Goal: Transaction & Acquisition: Download file/media

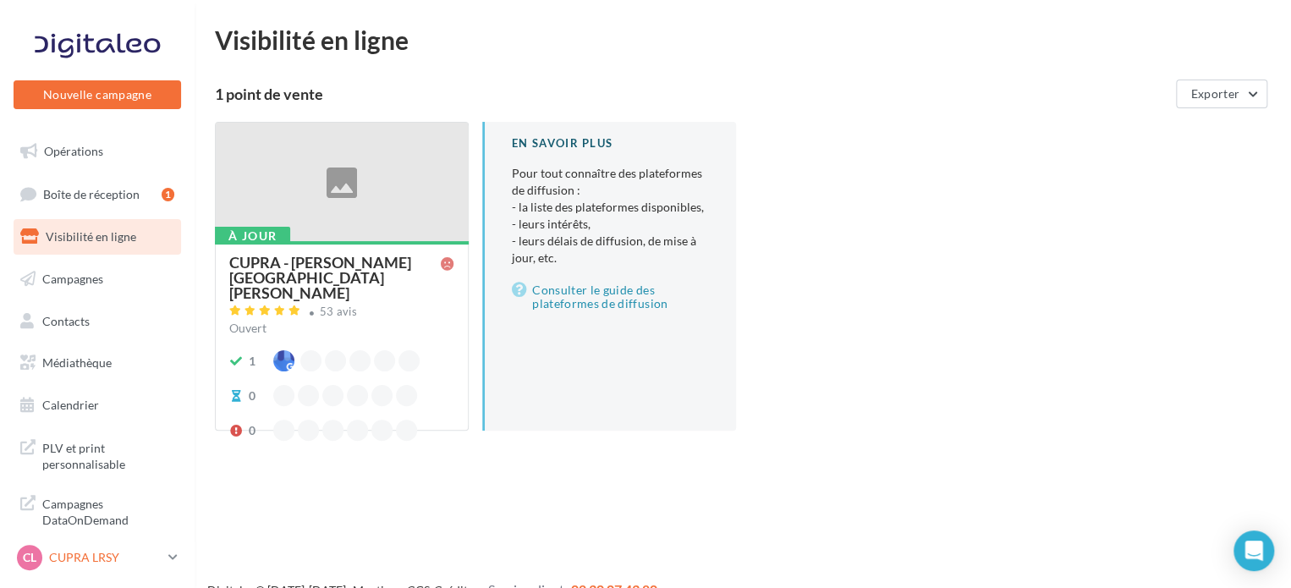
click at [85, 556] on p "CUPRA LRSY" at bounding box center [105, 557] width 112 height 17
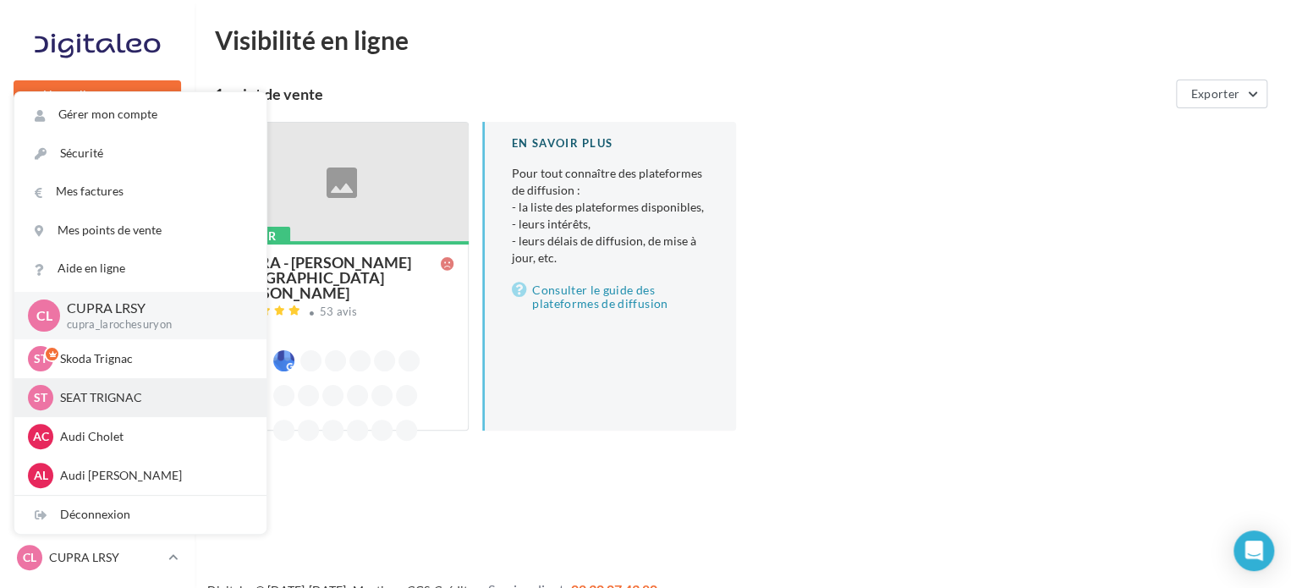
click at [139, 403] on p "SEAT TRIGNAC" at bounding box center [153, 397] width 186 height 17
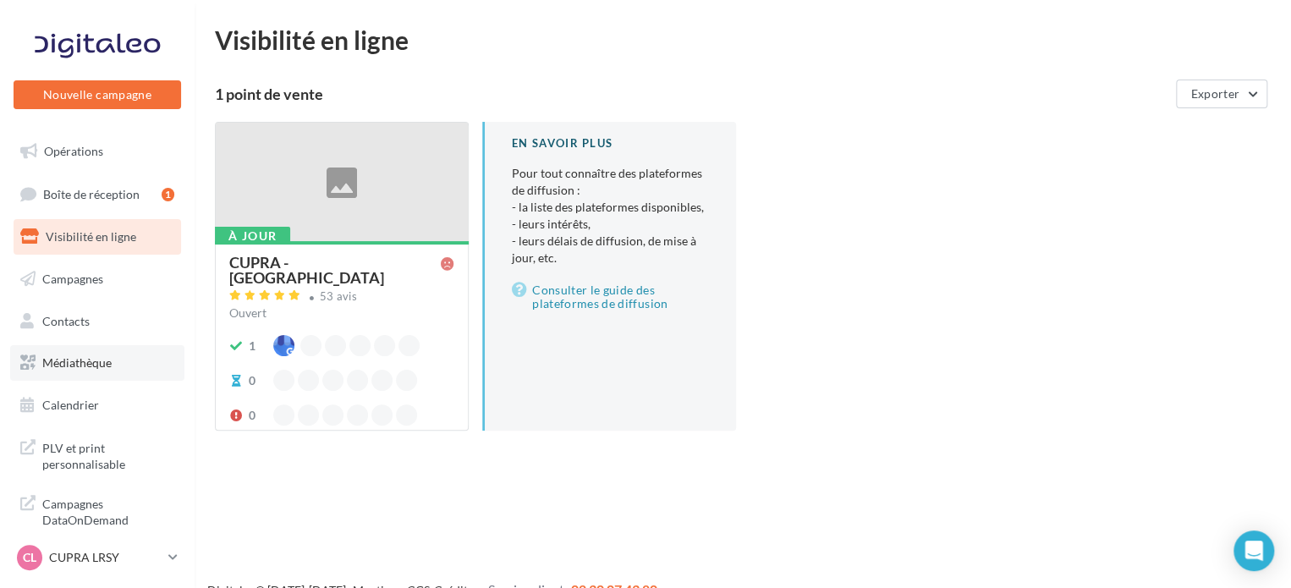
click at [105, 362] on span "Médiathèque" at bounding box center [76, 362] width 69 height 14
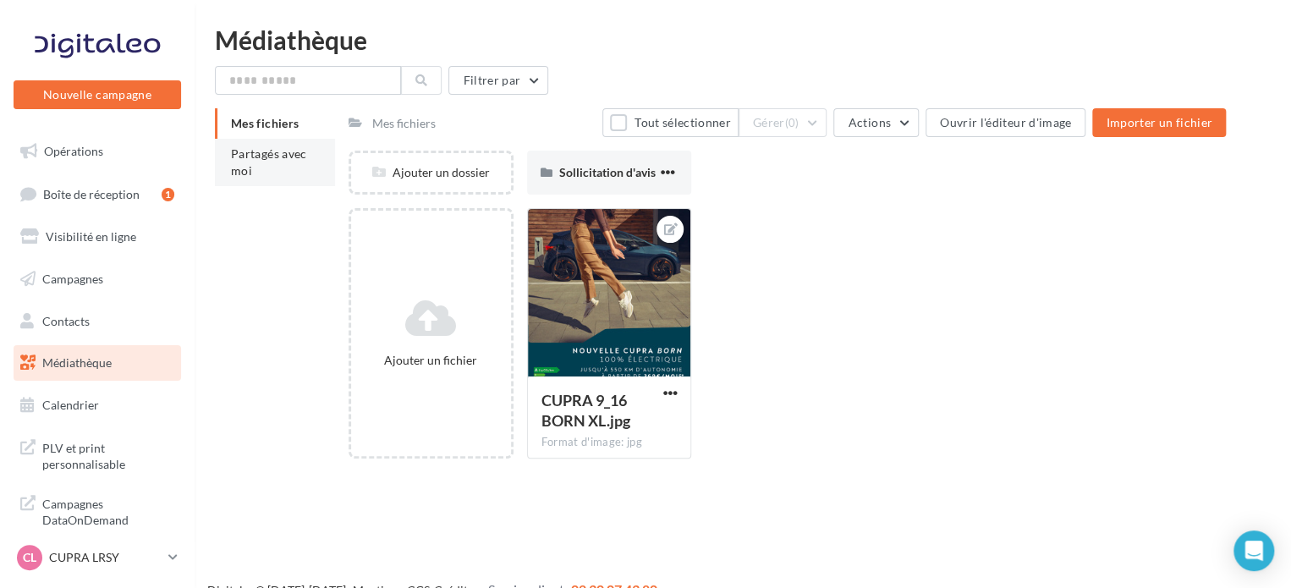
click at [244, 151] on span "Partagés avec moi" at bounding box center [269, 161] width 76 height 31
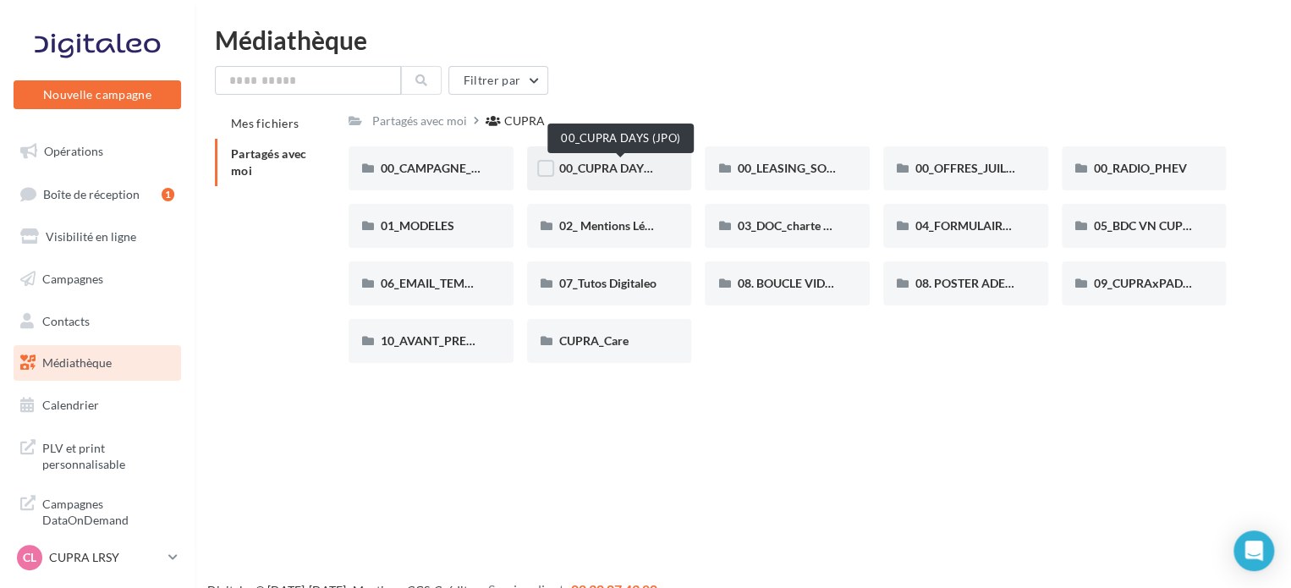
click at [580, 173] on span "00_CUPRA DAYS (JPO)" at bounding box center [620, 168] width 123 height 14
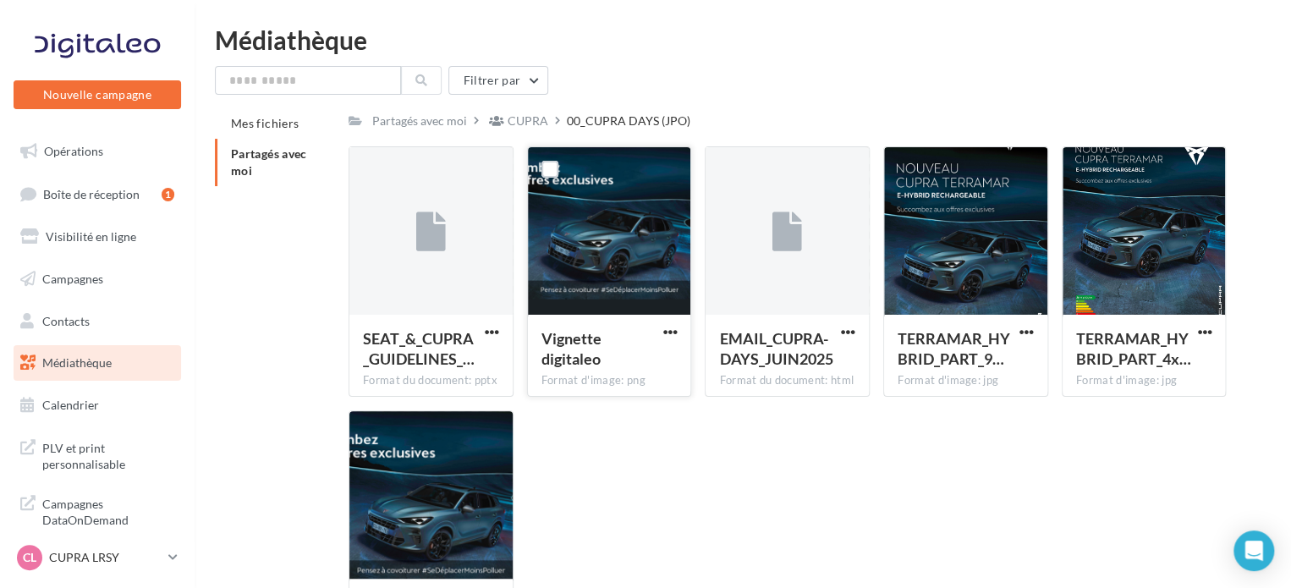
click at [600, 211] on div at bounding box center [609, 231] width 163 height 169
click at [1036, 335] on div "TERRAMAR_HYBRID_PART_9… Format d'image: jpg" at bounding box center [965, 354] width 163 height 79
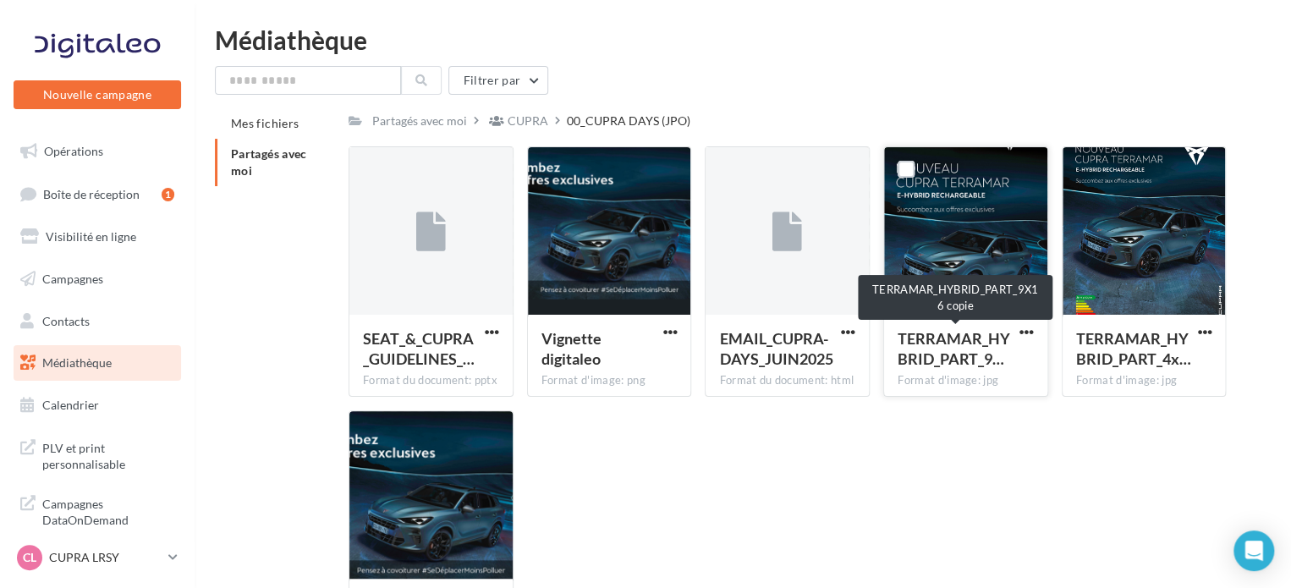
click at [1016, 328] on button "button" at bounding box center [1026, 333] width 21 height 17
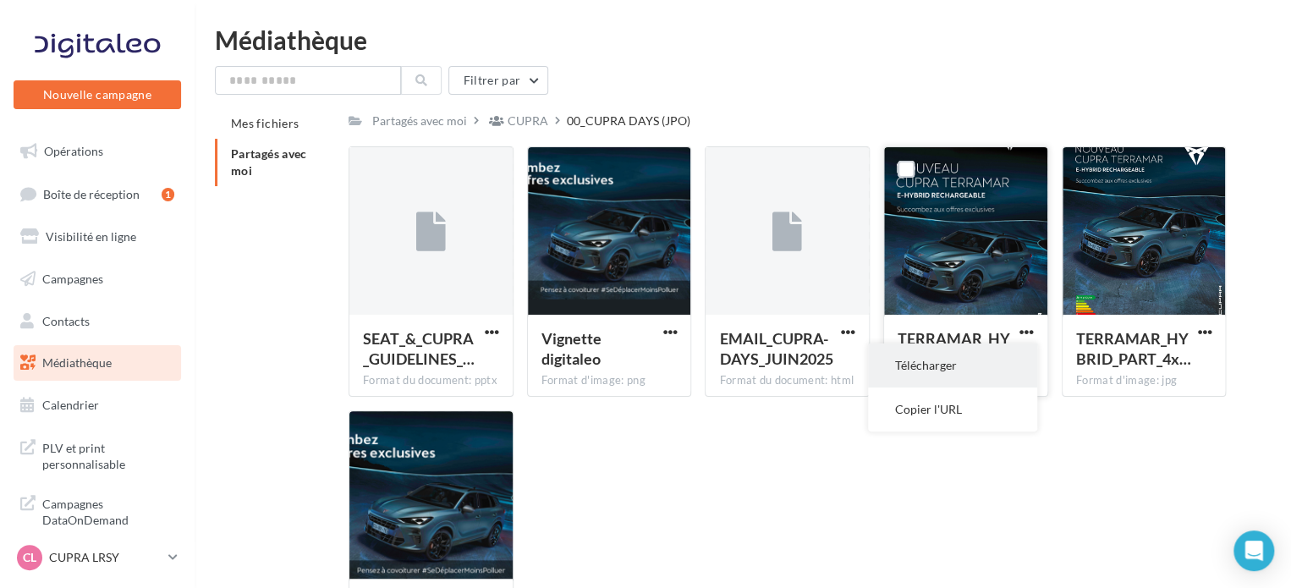
click at [985, 358] on button "Télécharger" at bounding box center [952, 365] width 169 height 44
click at [509, 128] on div "CUPRA" at bounding box center [527, 120] width 41 height 17
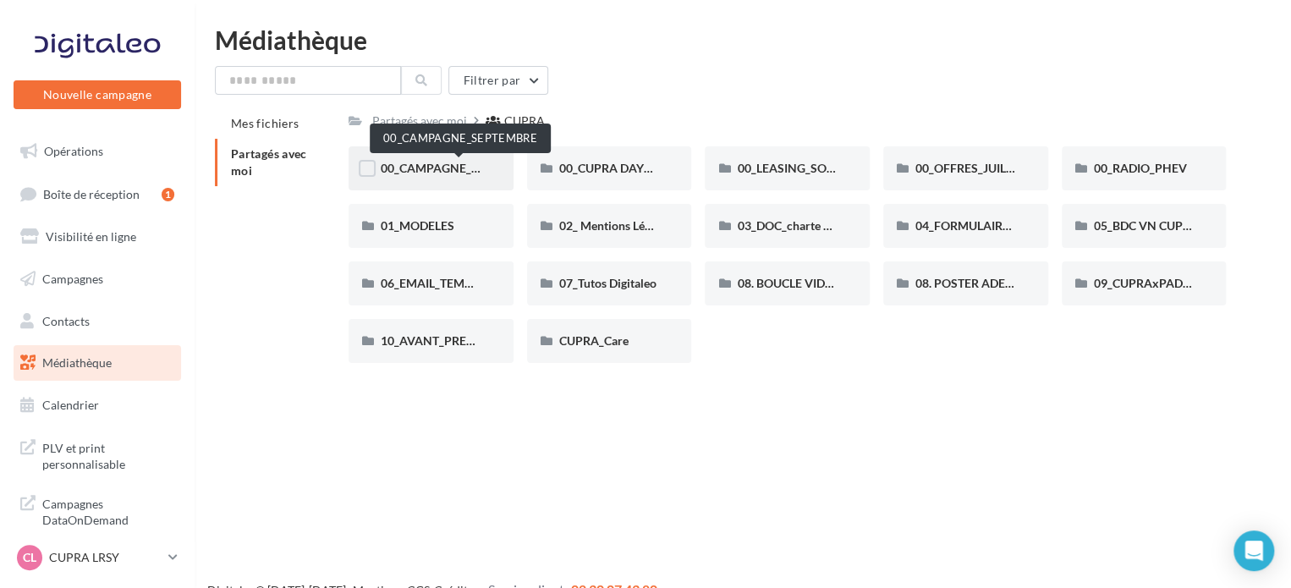
click at [448, 175] on span "00_CAMPAGNE_SEPTEMBRE" at bounding box center [460, 168] width 158 height 14
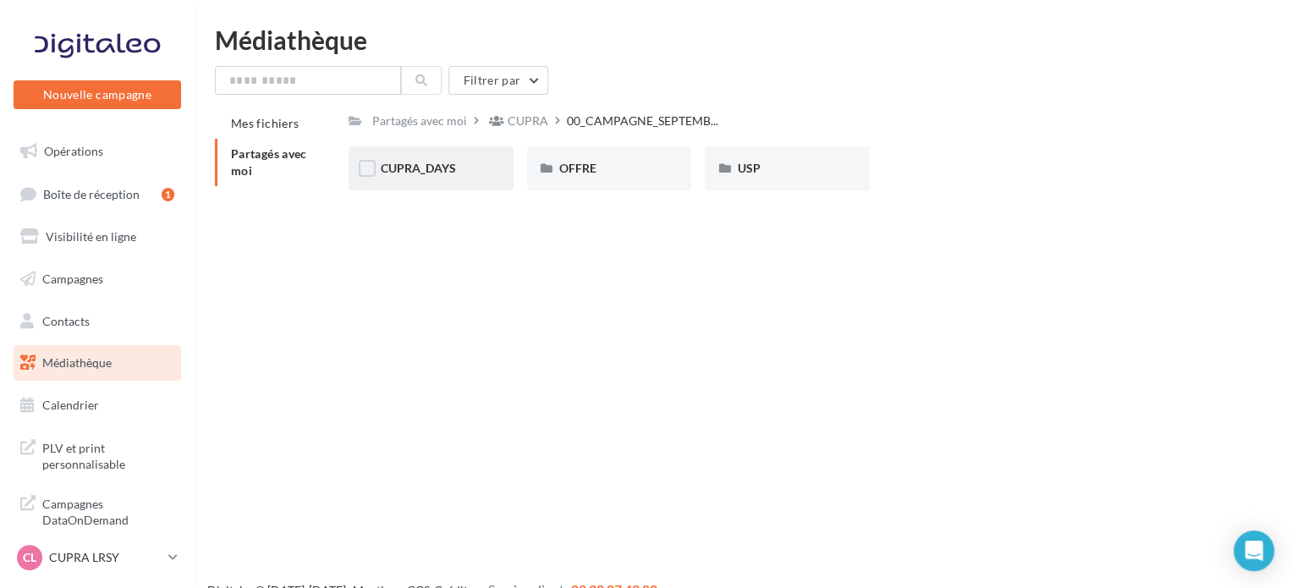
click at [452, 176] on div "CUPRA_DAYS" at bounding box center [431, 168] width 101 height 17
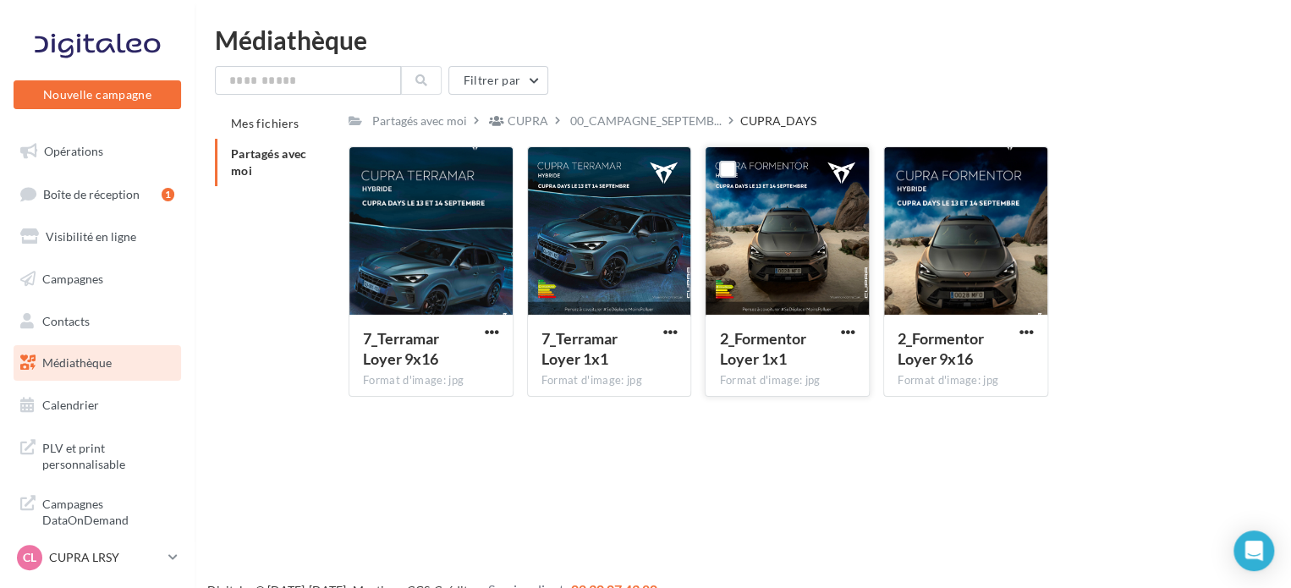
click at [779, 273] on div at bounding box center [786, 231] width 163 height 169
click at [841, 329] on span "button" at bounding box center [848, 332] width 14 height 14
click at [751, 365] on button "Télécharger" at bounding box center [773, 365] width 169 height 44
click at [621, 255] on div at bounding box center [609, 231] width 163 height 169
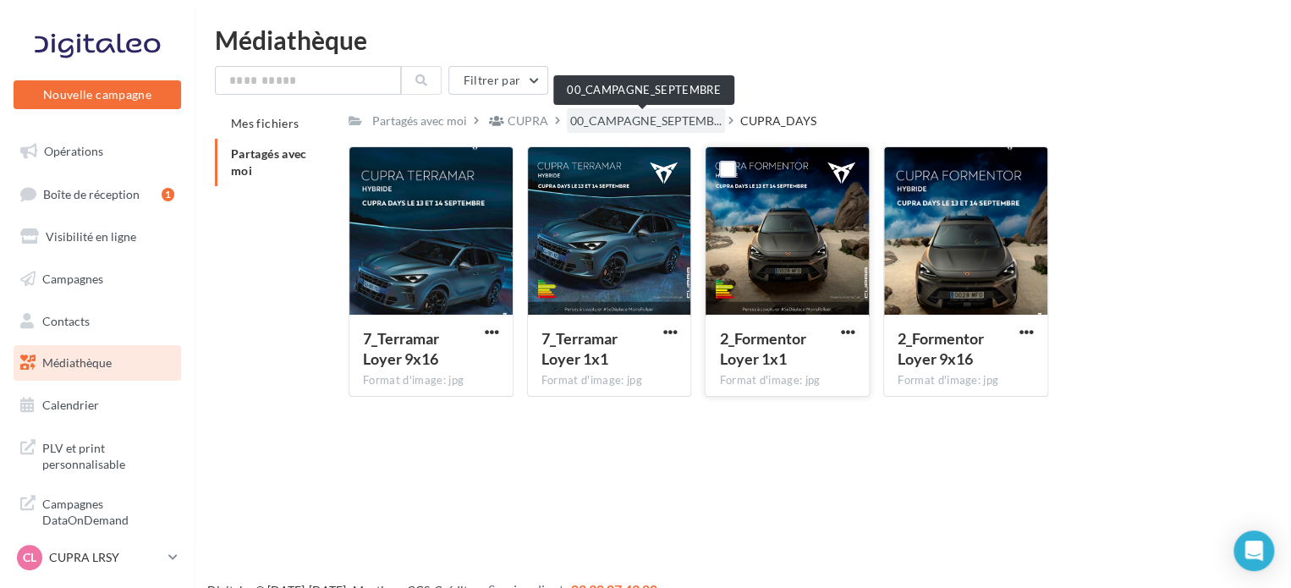
click at [674, 113] on span "00_CAMPAGNE_SEPTEMB..." at bounding box center [645, 120] width 151 height 17
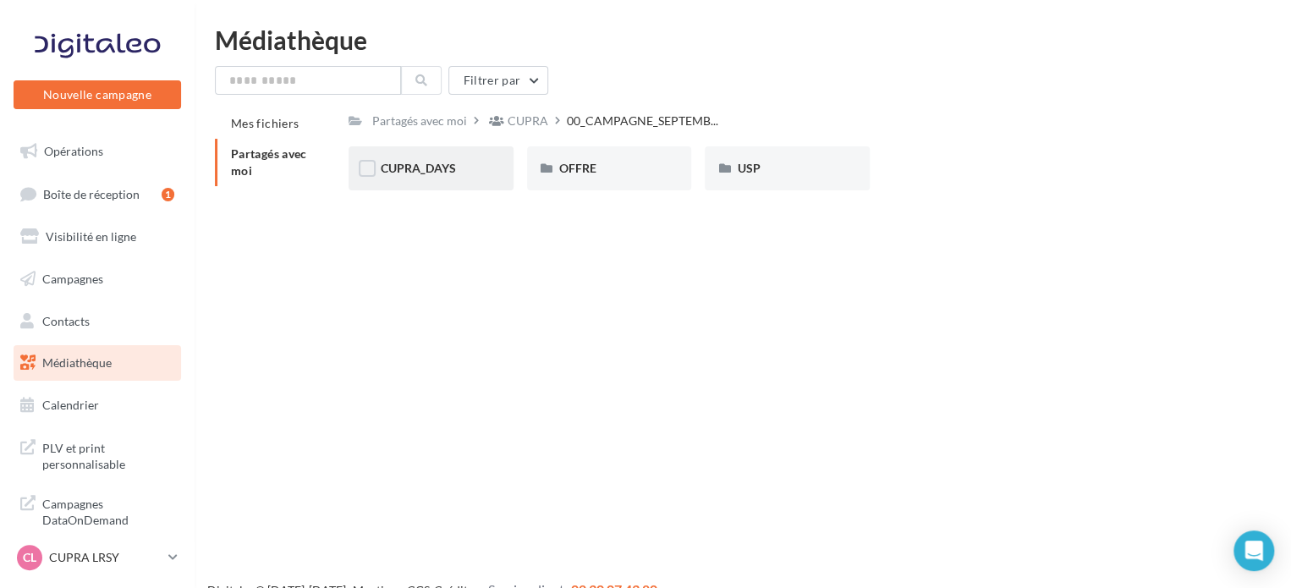
click at [439, 174] on span "CUPRA_DAYS" at bounding box center [418, 168] width 75 height 14
